Goal: Information Seeking & Learning: Understand process/instructions

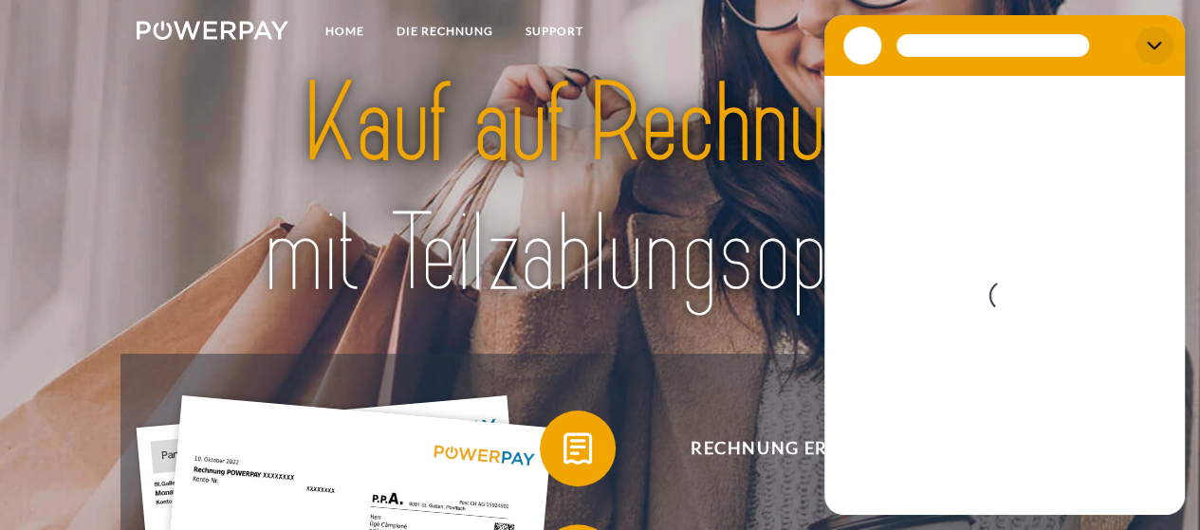
click at [1147, 49] on icon "Schließen" at bounding box center [1154, 45] width 15 height 15
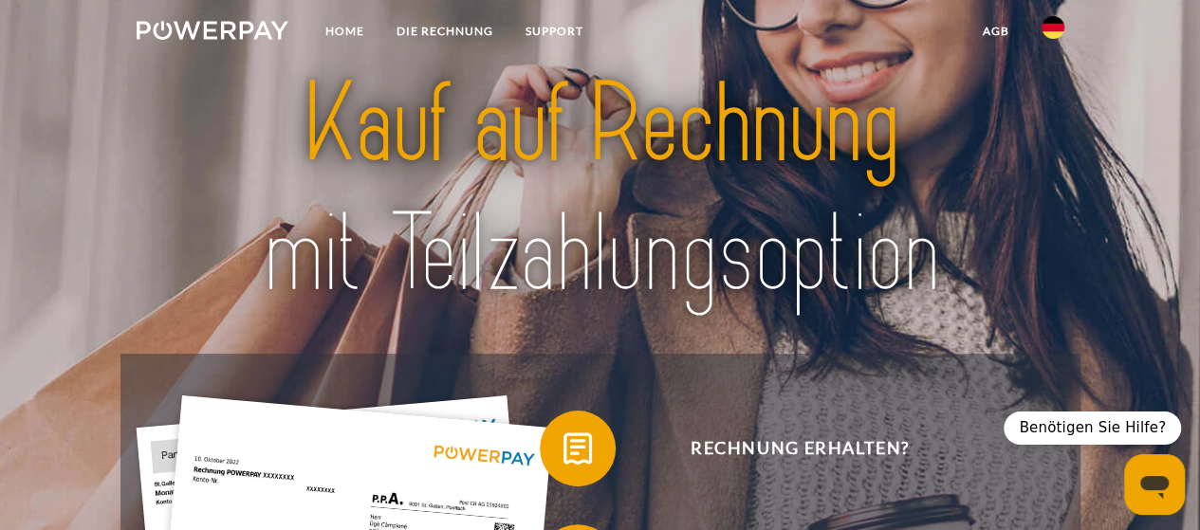
type textarea "*"
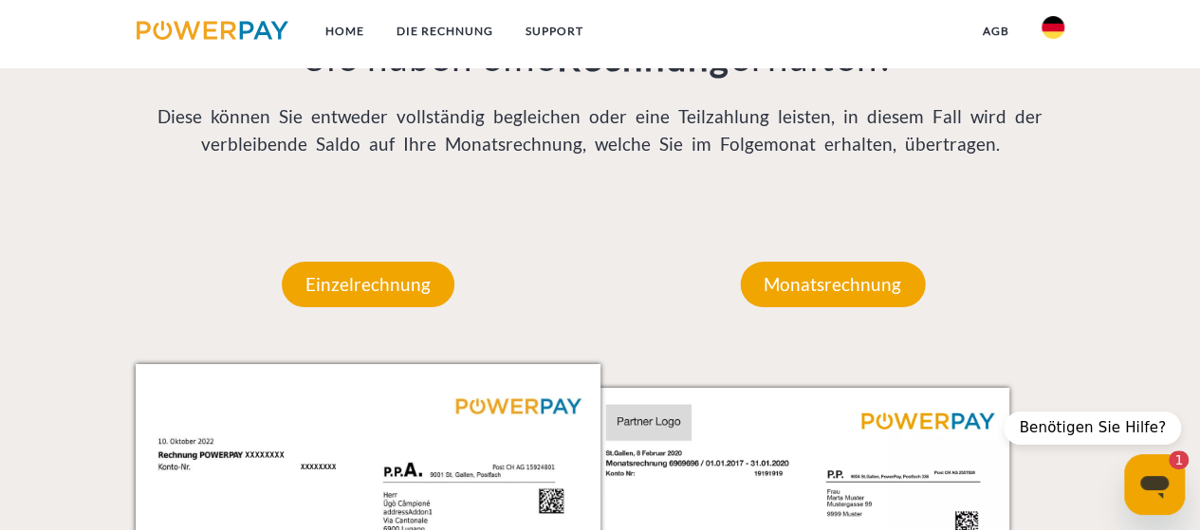
scroll to position [1538, 0]
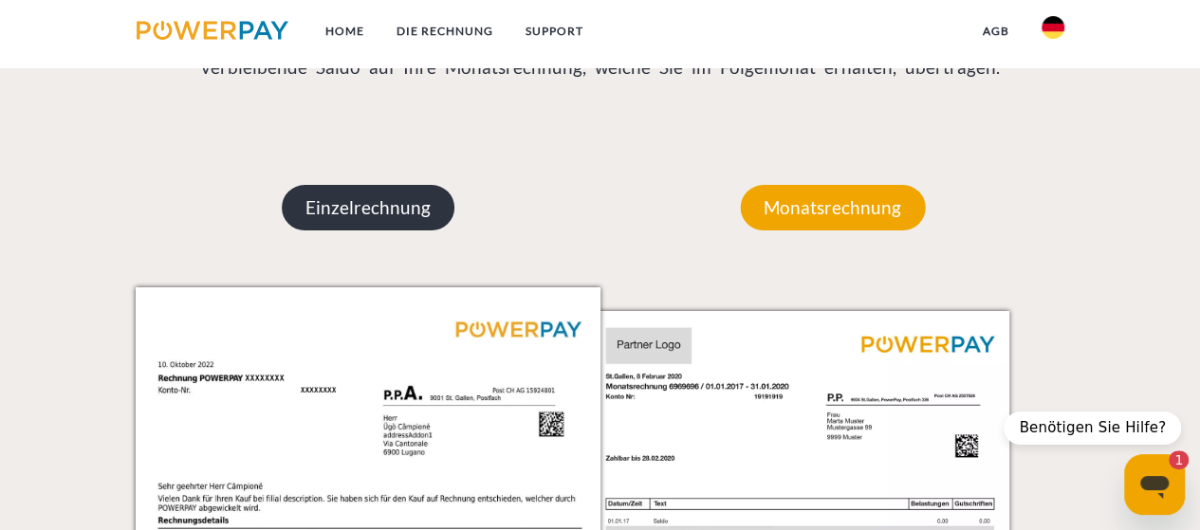
click at [431, 202] on p "Einzelrechnung" at bounding box center [368, 208] width 173 height 46
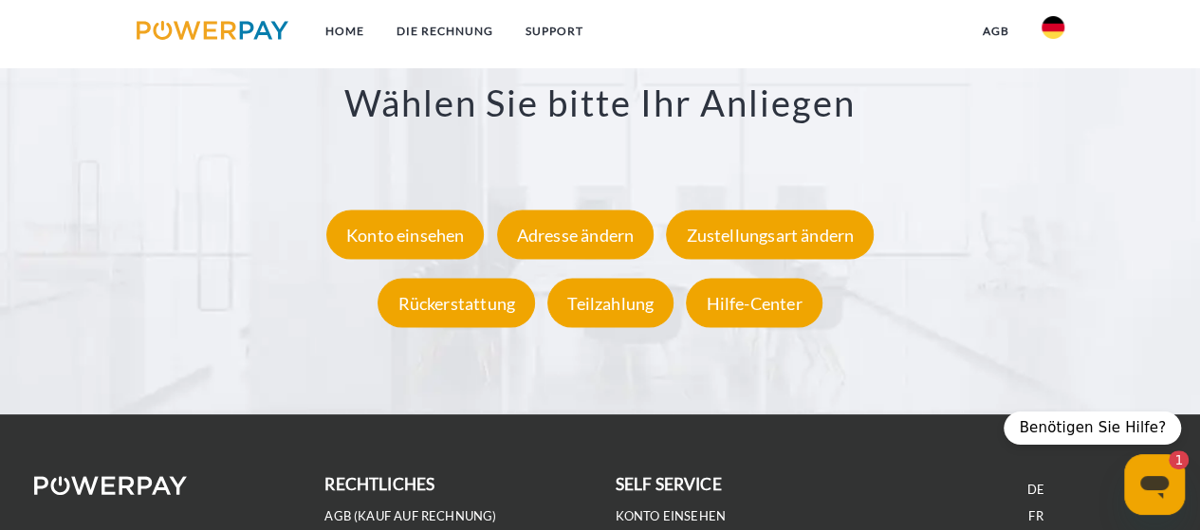
scroll to position [3301, 0]
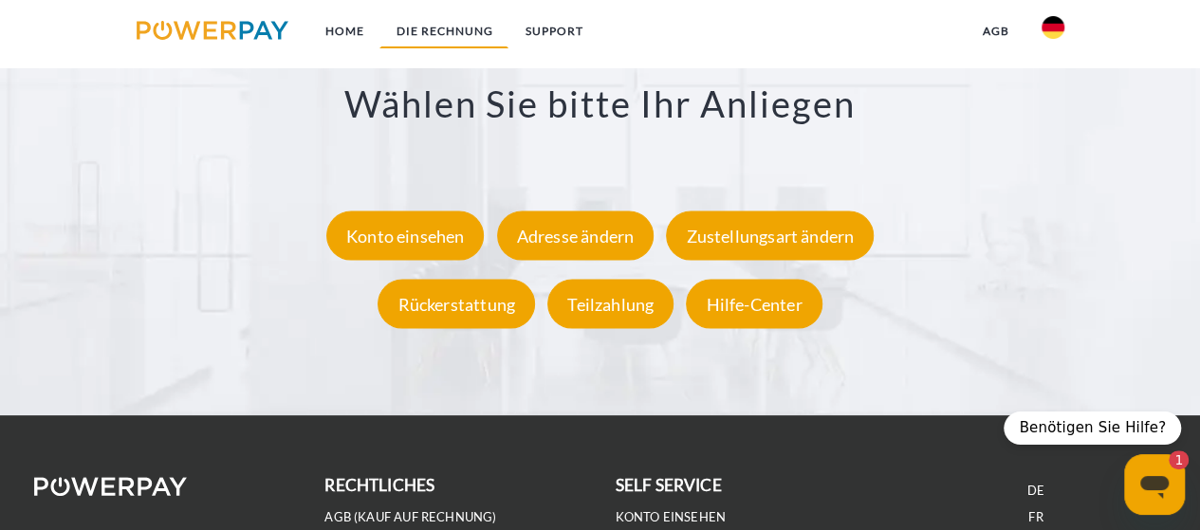
click at [444, 18] on link "DIE RECHNUNG" at bounding box center [443, 31] width 129 height 34
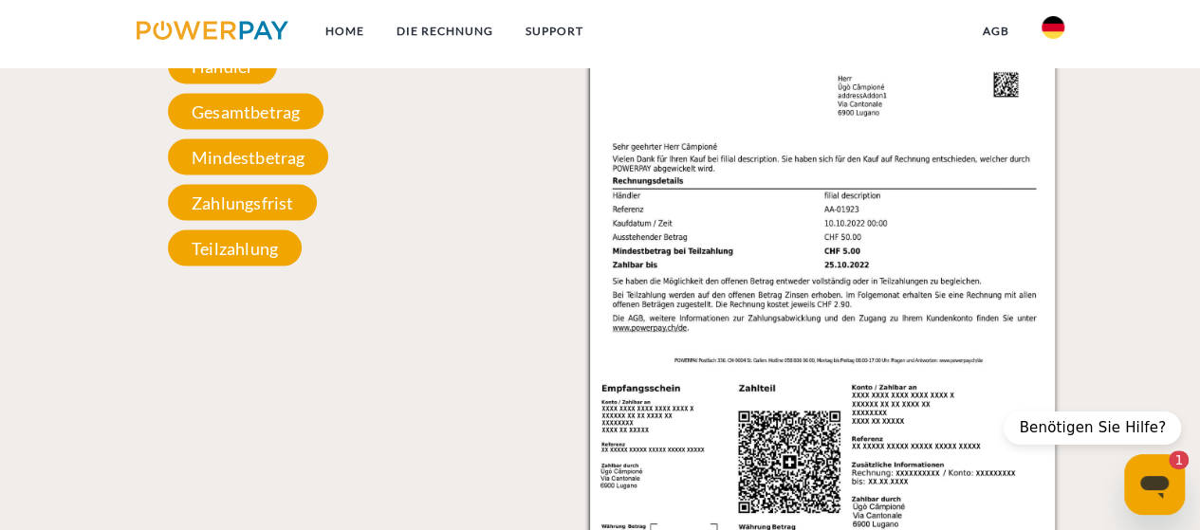
scroll to position [1878, 0]
click at [280, 117] on span "Gesamtbetrag" at bounding box center [246, 112] width 156 height 36
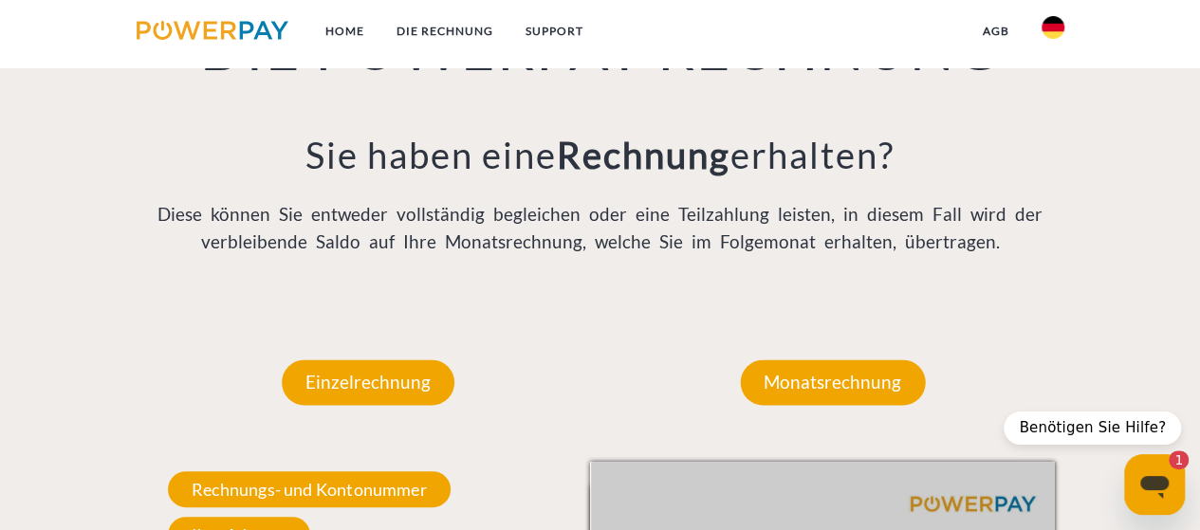
scroll to position [1466, 0]
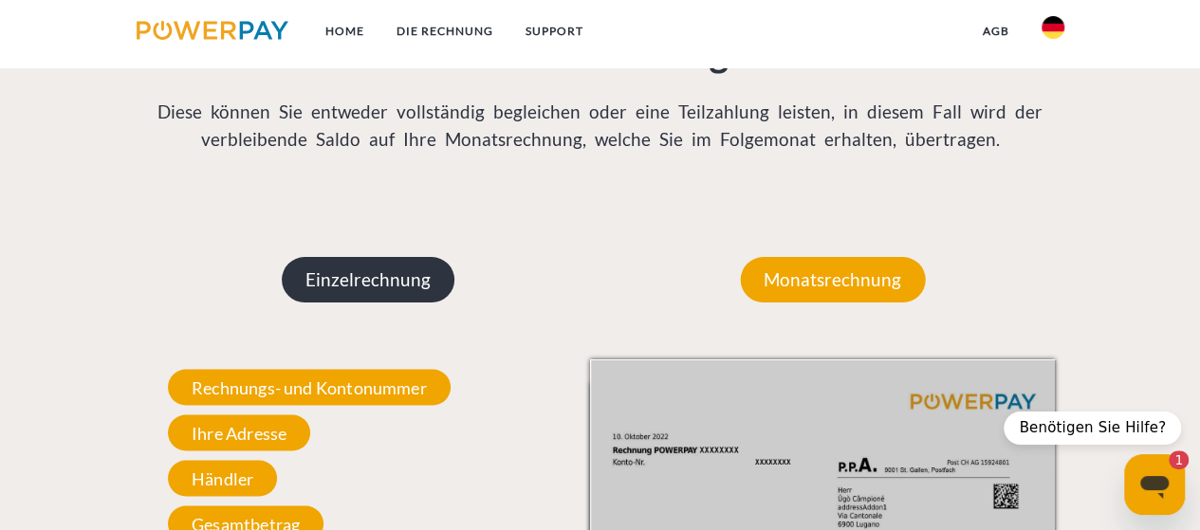
click at [383, 278] on p "Einzelrechnung" at bounding box center [368, 280] width 173 height 46
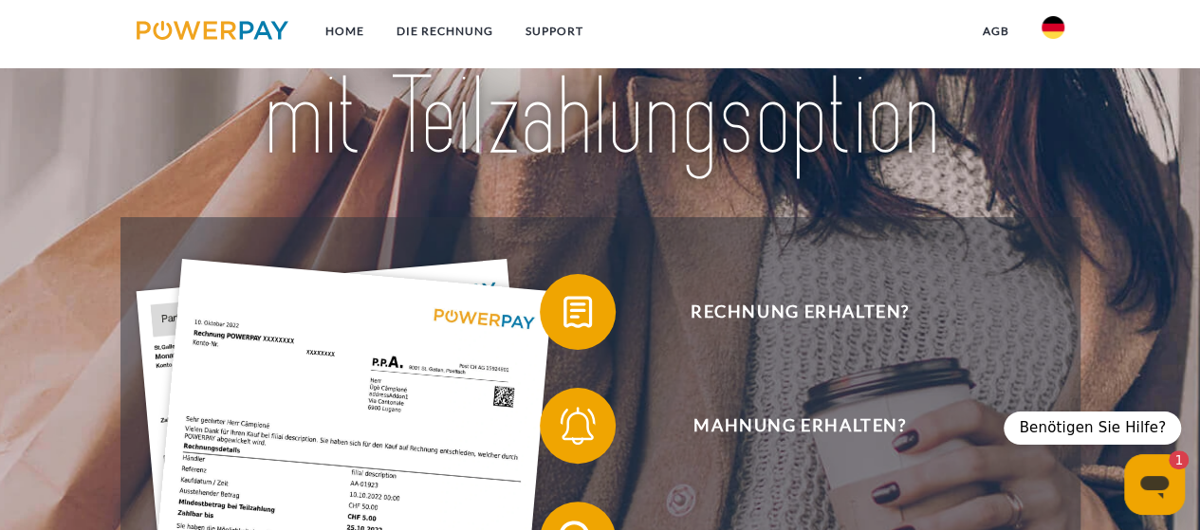
scroll to position [0, 0]
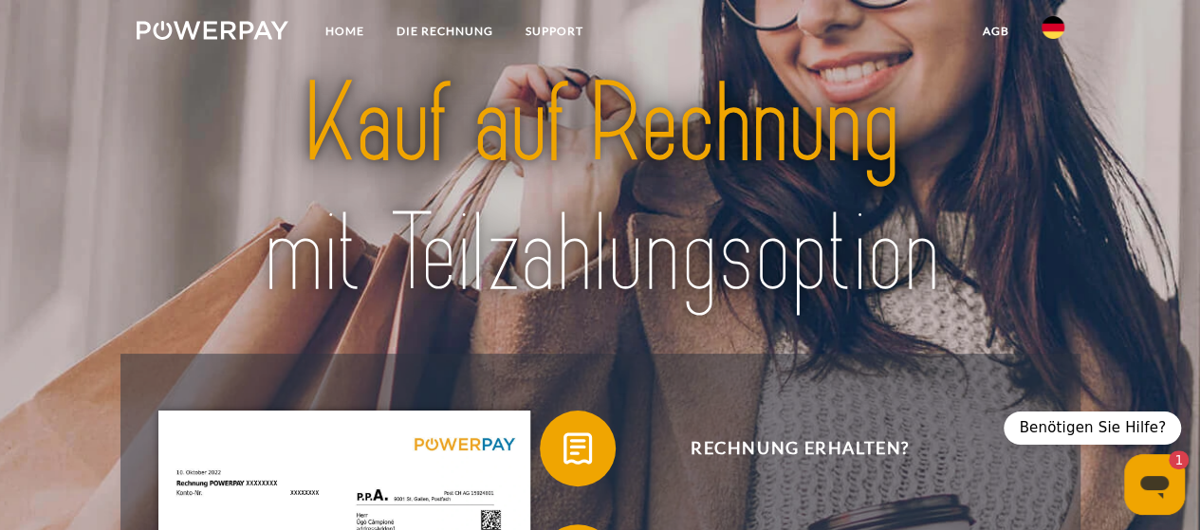
drag, startPoint x: 383, startPoint y: 278, endPoint x: 812, endPoint y: 274, distance: 428.7
click at [812, 274] on img at bounding box center [600, 189] width 837 height 272
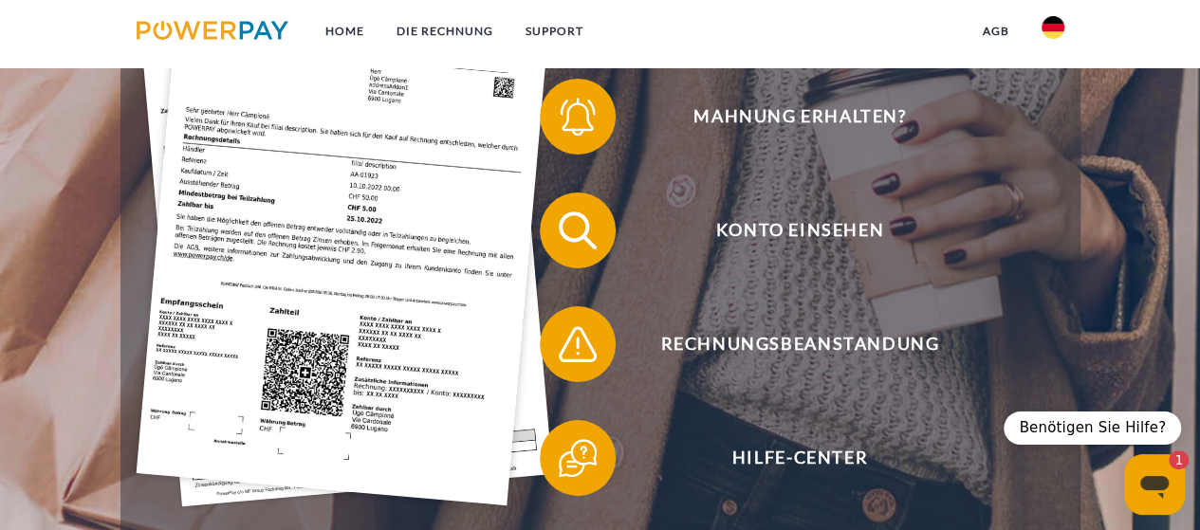
scroll to position [447, 0]
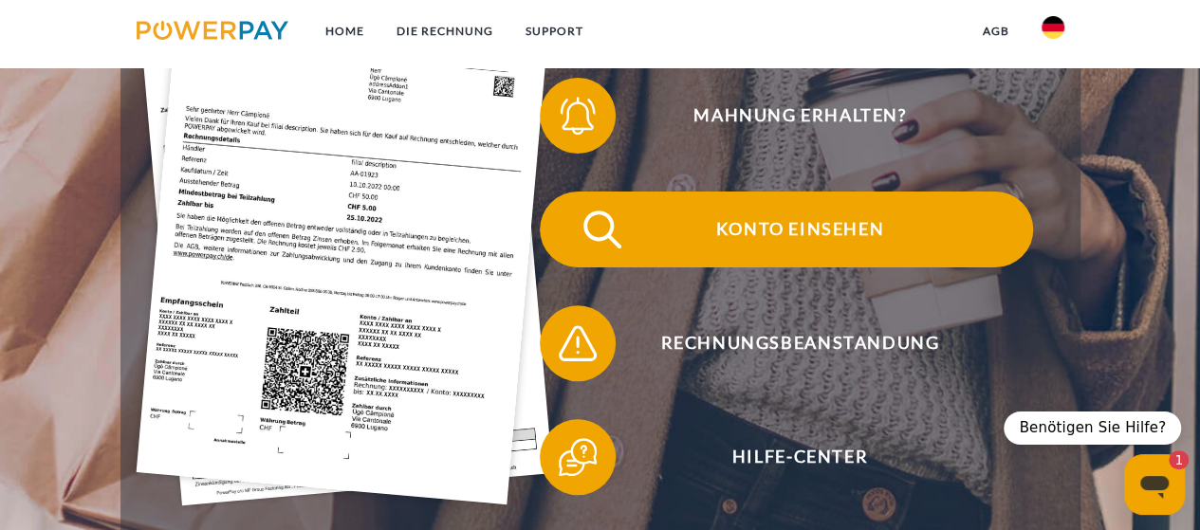
click at [815, 227] on span "Konto einsehen" at bounding box center [799, 230] width 465 height 76
